Goal: Task Accomplishment & Management: Manage account settings

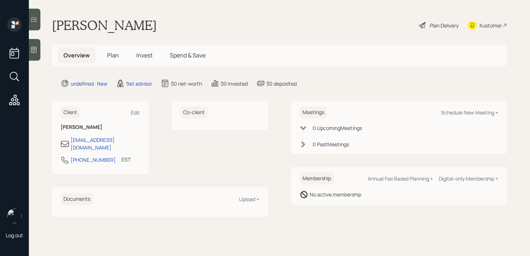
click at [37, 54] on div at bounding box center [35, 50] width 12 height 22
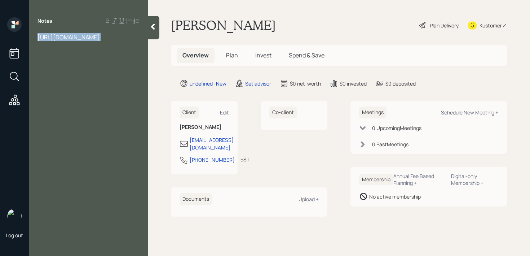
drag, startPoint x: 132, startPoint y: 62, endPoint x: 84, endPoint y: 56, distance: 49.0
click at [84, 56] on div "Notes [URL][DOMAIN_NAME]" at bounding box center [88, 132] width 119 height 230
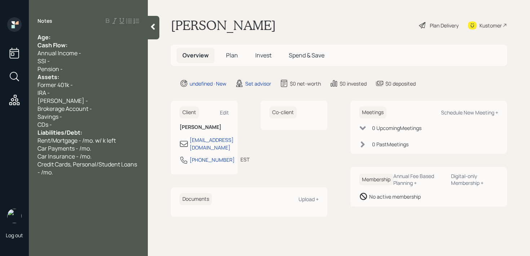
click at [85, 38] on div "Age:" at bounding box center [88, 37] width 102 height 8
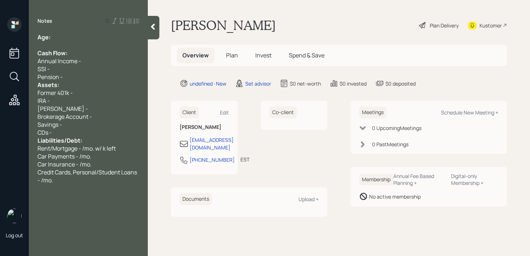
click at [80, 76] on div "Pension -" at bounding box center [88, 77] width 102 height 8
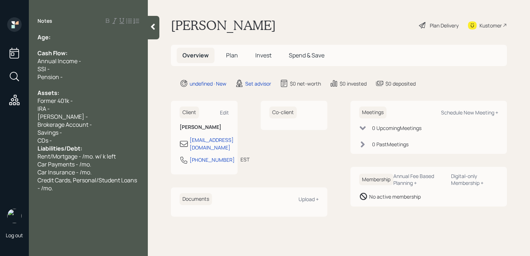
click at [71, 136] on div "CDs -" at bounding box center [88, 140] width 102 height 8
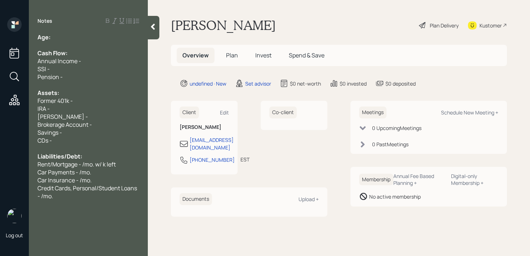
click at [81, 103] on div "Former 401k -" at bounding box center [88, 101] width 102 height 8
click at [78, 107] on div "IRA -" at bounding box center [88, 109] width 102 height 8
click at [78, 114] on div "[PERSON_NAME] -" at bounding box center [88, 116] width 102 height 8
click at [76, 129] on div "Savings -" at bounding box center [88, 132] width 102 height 8
drag, startPoint x: 122, startPoint y: 131, endPoint x: 99, endPoint y: 131, distance: 22.3
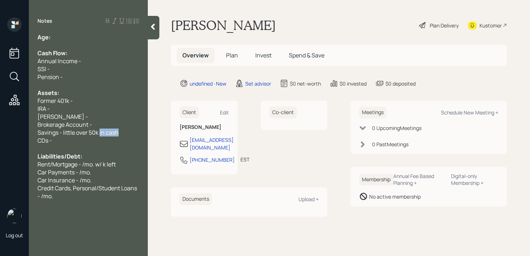
click at [99, 131] on div "Savings - little over 50k in cash" at bounding box center [88, 132] width 102 height 8
click at [75, 200] on div "Notes Age: Cash Flow: Annual Income - SSI - Pension - Assets: Former 401k - IRA…" at bounding box center [88, 132] width 119 height 230
click at [75, 190] on span "Credit Cards, Personal/Student Loans - /mo." at bounding box center [87, 192] width 101 height 16
click at [59, 194] on div "Credit Cards, Personal/Student Loans - /mo." at bounding box center [88, 192] width 102 height 16
click at [80, 36] on div "Age:" at bounding box center [88, 37] width 102 height 8
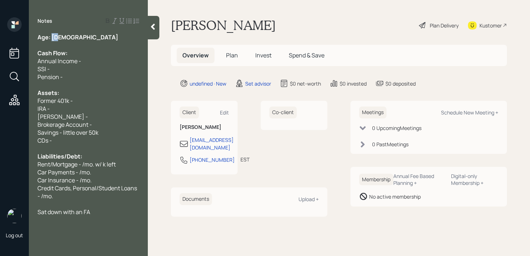
drag, startPoint x: 65, startPoint y: 37, endPoint x: 52, endPoint y: 37, distance: 13.0
click at [52, 37] on div "Age: [DEMOGRAPHIC_DATA]" at bounding box center [88, 37] width 102 height 8
click at [106, 212] on div "Sat down with an FA" at bounding box center [88, 212] width 102 height 8
click at [78, 37] on div "Age: [DEMOGRAPHIC_DATA]" at bounding box center [88, 37] width 102 height 8
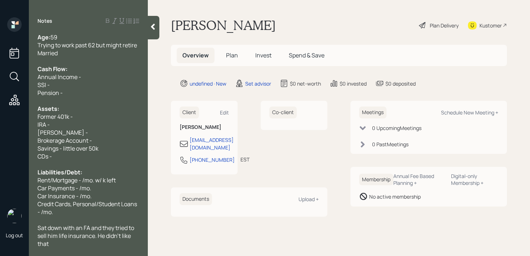
click at [82, 122] on div "IRA -" at bounding box center [88, 124] width 102 height 8
click at [83, 132] on div "[PERSON_NAME] -" at bounding box center [88, 132] width 102 height 8
drag, startPoint x: 104, startPoint y: 152, endPoint x: 64, endPoint y: 150, distance: 40.4
click at [64, 150] on div "Age: [DEMOGRAPHIC_DATA] Trying to work past 62 but might retire Married Cash Fl…" at bounding box center [88, 140] width 102 height 214
click at [75, 95] on div "Pension -" at bounding box center [88, 93] width 102 height 8
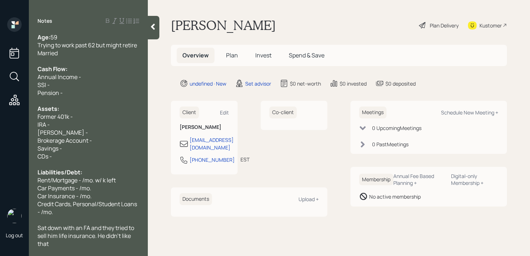
click at [80, 85] on div "SSI -" at bounding box center [88, 85] width 102 height 8
click at [85, 79] on div "Annual Income -" at bounding box center [88, 77] width 102 height 8
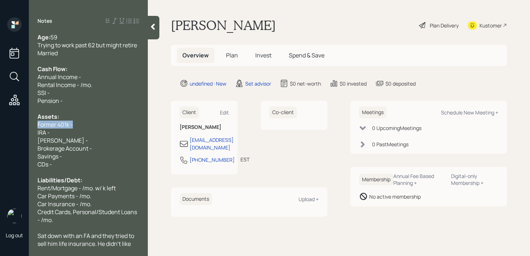
drag, startPoint x: 76, startPoint y: 124, endPoint x: 5, endPoint y: 124, distance: 71.4
click at [5, 124] on div "Log out Notes Age: [DEMOGRAPHIC_DATA] Trying to work past 62 but might retire M…" at bounding box center [265, 128] width 530 height 256
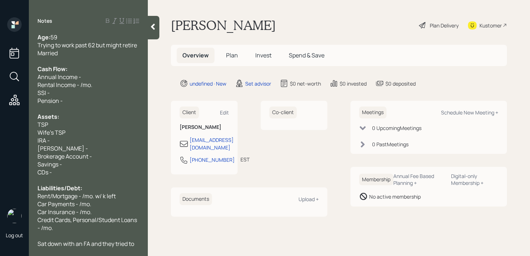
click at [64, 133] on span "Wife's TSP" at bounding box center [51, 132] width 28 height 8
click at [70, 122] on div "TSP" at bounding box center [88, 124] width 102 height 8
click at [52, 124] on span "TSP - k" at bounding box center [46, 124] width 18 height 8
click at [113, 119] on div "Assets:" at bounding box center [88, 116] width 102 height 8
click at [92, 138] on div "IRA -" at bounding box center [88, 140] width 102 height 8
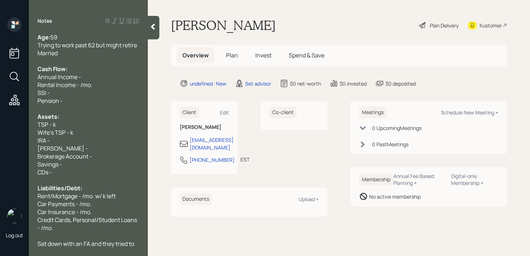
click at [78, 149] on div "[PERSON_NAME] -" at bounding box center [88, 148] width 102 height 8
drag, startPoint x: 78, startPoint y: 149, endPoint x: 32, endPoint y: 139, distance: 46.5
click at [32, 139] on div "Age: [DEMOGRAPHIC_DATA] Trying to work past 62 but might retire Married Cash Fl…" at bounding box center [88, 140] width 119 height 214
click at [74, 165] on div "Savings -" at bounding box center [88, 164] width 102 height 8
click at [104, 179] on div at bounding box center [88, 180] width 102 height 8
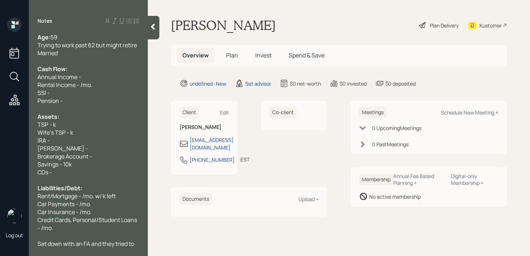
click at [118, 156] on div "Brokerage Account -" at bounding box center [88, 156] width 102 height 8
click at [116, 139] on div "IRA -" at bounding box center [88, 140] width 102 height 8
drag, startPoint x: 116, startPoint y: 142, endPoint x: 38, endPoint y: 138, distance: 78.3
click at [38, 138] on div "IRA -" at bounding box center [88, 140] width 102 height 8
click at [50, 141] on div "IRA -" at bounding box center [88, 140] width 102 height 8
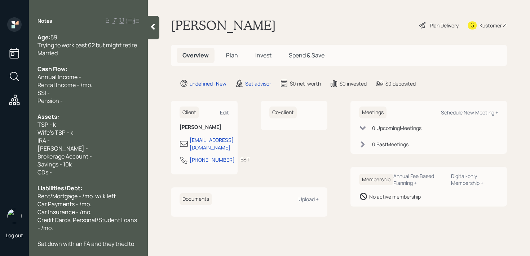
click at [82, 158] on span "Brokerage Account -" at bounding box center [64, 156] width 54 height 8
click at [82, 162] on div "Savings - 10k" at bounding box center [88, 164] width 102 height 8
drag, startPoint x: 58, startPoint y: 170, endPoint x: 0, endPoint y: 170, distance: 58.4
click at [0, 170] on div "Log out Notes Age: [DEMOGRAPHIC_DATA] Trying to work past 62 but might retire M…" at bounding box center [265, 128] width 530 height 256
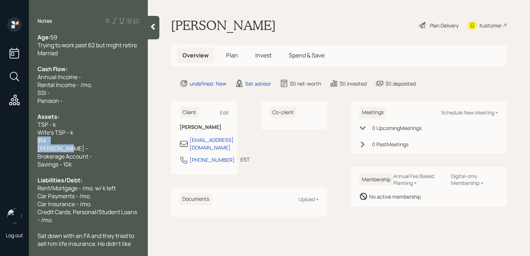
drag, startPoint x: 71, startPoint y: 148, endPoint x: 33, endPoint y: 140, distance: 38.6
click at [33, 140] on div "Age: [DEMOGRAPHIC_DATA] Trying to work past 62 but might retire Married Cash Fl…" at bounding box center [88, 140] width 119 height 214
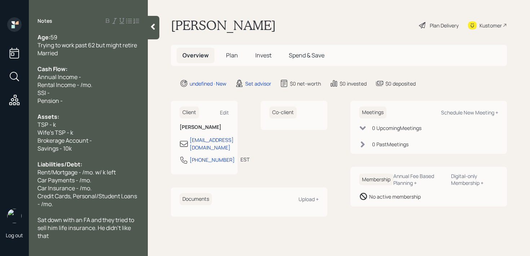
click at [59, 133] on span "Wife's TSP - k" at bounding box center [55, 132] width 36 height 8
click at [83, 125] on div "TSP - k" at bounding box center [88, 124] width 102 height 8
click at [78, 127] on div "TSP - k" at bounding box center [88, 124] width 102 height 8
click at [78, 129] on div "Wife's TSP - k" at bounding box center [88, 132] width 102 height 8
click at [114, 137] on div "Brokerage Account -" at bounding box center [88, 140] width 102 height 8
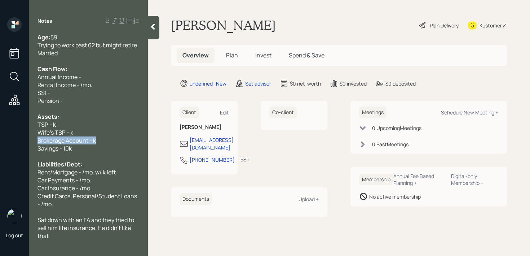
drag, startPoint x: 95, startPoint y: 140, endPoint x: 29, endPoint y: 143, distance: 66.0
click at [28, 143] on div "Log out Notes Age: [DEMOGRAPHIC_DATA] Trying to work past 62 but might retire M…" at bounding box center [265, 128] width 530 height 256
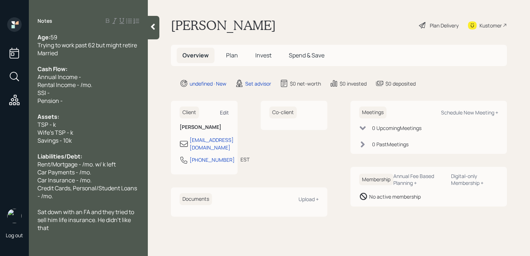
click at [222, 115] on div "Edit" at bounding box center [224, 112] width 9 height 7
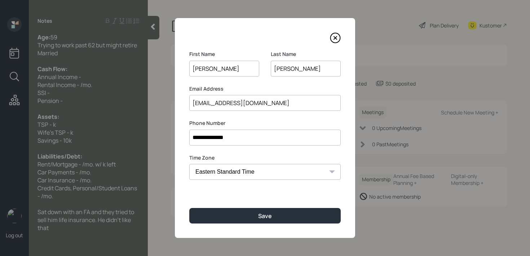
drag, startPoint x: 307, startPoint y: 65, endPoint x: 253, endPoint y: 65, distance: 54.1
click at [253, 65] on div "First Name [PERSON_NAME] Last Name [PERSON_NAME]" at bounding box center [264, 67] width 151 height 35
type input "[PERSON_NAME]"
click at [260, 204] on div "**********" at bounding box center [265, 128] width 180 height 220
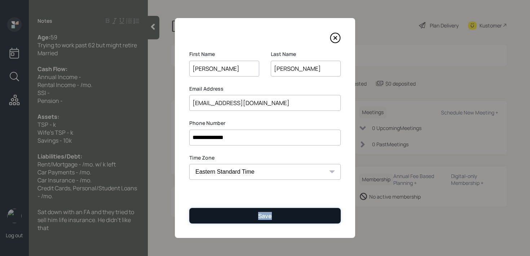
click at [259, 219] on div "Save" at bounding box center [265, 216] width 14 height 8
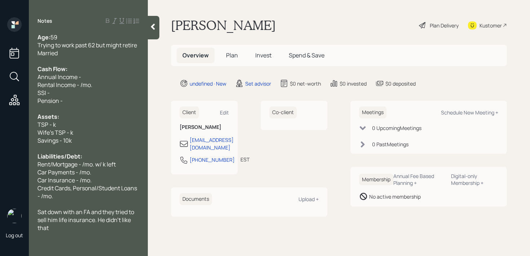
click at [110, 106] on div at bounding box center [88, 109] width 102 height 8
click at [101, 72] on div "Cash Flow:" at bounding box center [88, 69] width 102 height 8
click at [100, 83] on div "Rental Income - /mo." at bounding box center [88, 85] width 102 height 8
click at [92, 105] on div at bounding box center [88, 109] width 102 height 8
click at [81, 85] on span "Rental Income - /mo." at bounding box center [64, 85] width 55 height 8
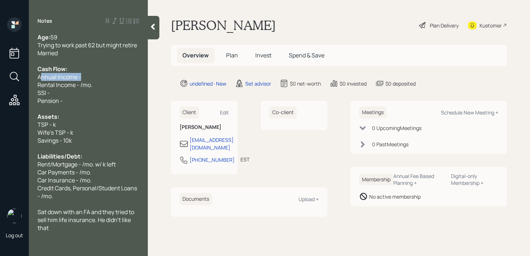
drag, startPoint x: 83, startPoint y: 80, endPoint x: 41, endPoint y: 76, distance: 41.9
click at [41, 76] on div "Annual Income -" at bounding box center [88, 77] width 102 height 8
click at [90, 78] on div "Annual Income -" at bounding box center [88, 77] width 102 height 8
drag, startPoint x: 90, startPoint y: 78, endPoint x: 20, endPoint y: 78, distance: 70.3
click at [20, 78] on div "Log out Notes Age: [DEMOGRAPHIC_DATA] Trying to work past 62 but might retire M…" at bounding box center [265, 128] width 530 height 256
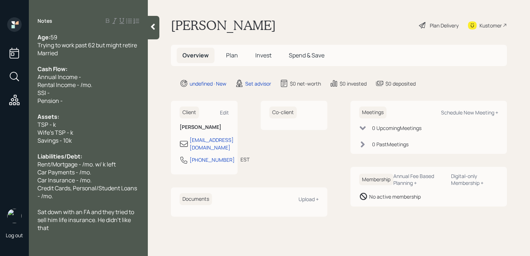
click at [44, 79] on span "Annual Income -" at bounding box center [59, 77] width 44 height 8
drag, startPoint x: 87, startPoint y: 79, endPoint x: 40, endPoint y: 79, distance: 46.9
click at [40, 79] on div "Annual Income -" at bounding box center [88, 77] width 102 height 8
click at [47, 79] on span "Annual Income -" at bounding box center [59, 77] width 44 height 8
drag, startPoint x: 91, startPoint y: 79, endPoint x: 13, endPoint y: 76, distance: 78.6
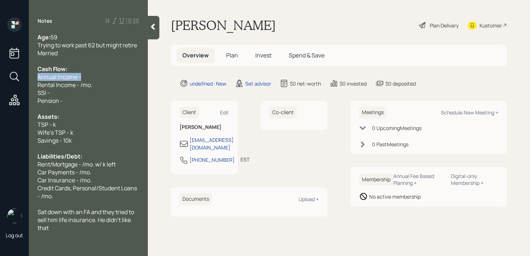
click at [13, 76] on div "Log out Notes Age: [DEMOGRAPHIC_DATA] Trying to work past 62 but might retire M…" at bounding box center [265, 128] width 530 height 256
click at [57, 76] on span "Annual Income -" at bounding box center [59, 77] width 44 height 8
click at [130, 77] on div "Annual Household Income -" at bounding box center [88, 77] width 102 height 8
click at [96, 138] on div "Savings - 10k" at bounding box center [88, 140] width 102 height 8
click at [99, 125] on div "TSP - k" at bounding box center [88, 124] width 102 height 8
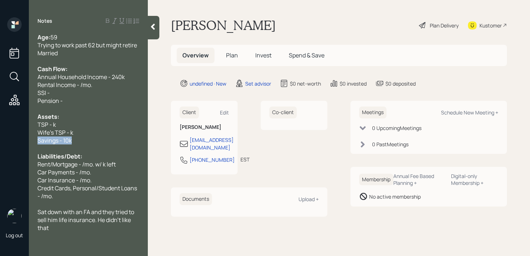
drag, startPoint x: 85, startPoint y: 138, endPoint x: 8, endPoint y: 138, distance: 77.1
click at [8, 138] on div "Log out Notes Age: [DEMOGRAPHIC_DATA] Trying to work past 62 but might retire M…" at bounding box center [265, 128] width 530 height 256
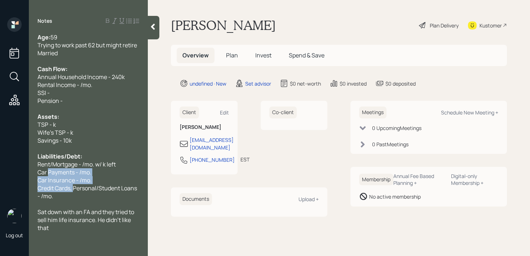
drag, startPoint x: 74, startPoint y: 187, endPoint x: 48, endPoint y: 171, distance: 30.6
click at [48, 171] on div "Age: [DEMOGRAPHIC_DATA] Trying to work past 62 but might retire Married Cash Fl…" at bounding box center [88, 132] width 102 height 198
click at [48, 171] on span "Car Payments - /mo." at bounding box center [64, 172] width 54 height 8
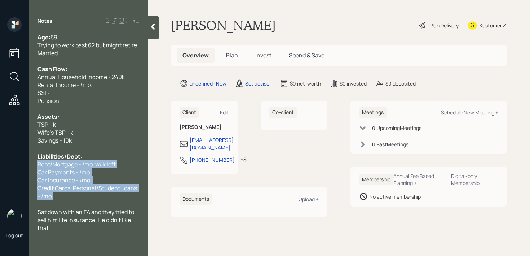
drag, startPoint x: 54, startPoint y: 198, endPoint x: 37, endPoint y: 164, distance: 38.2
click at [37, 164] on div "Age: [DEMOGRAPHIC_DATA] Trying to work past 62 but might retire Married Cash Fl…" at bounding box center [88, 132] width 102 height 198
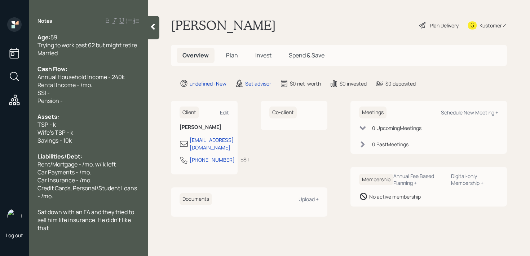
click at [479, 27] on div "Kustomer" at bounding box center [490, 26] width 22 height 8
